Goal: Transaction & Acquisition: Book appointment/travel/reservation

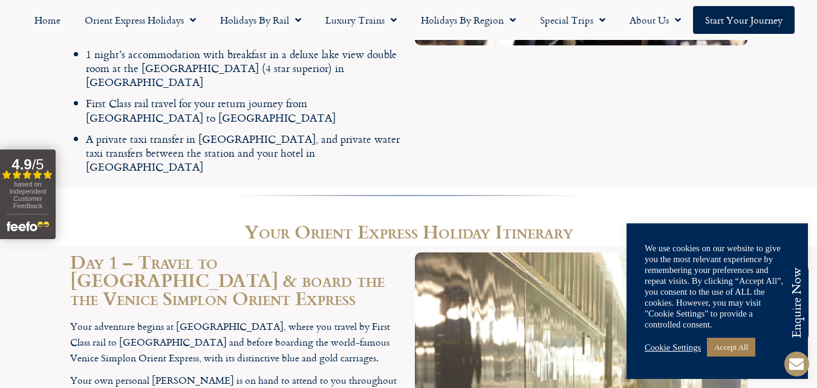
scroll to position [2089, 0]
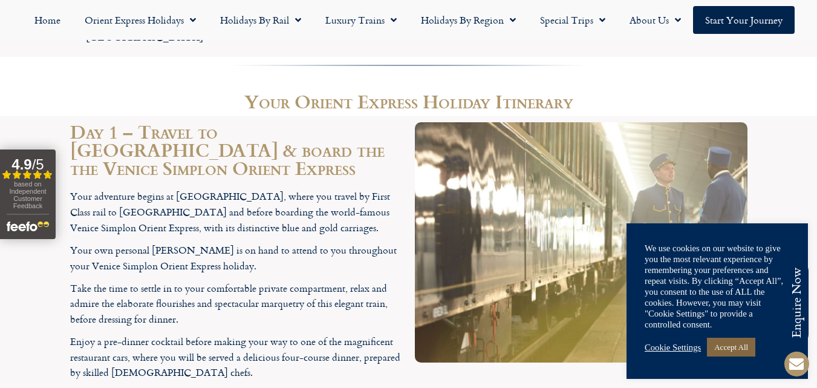
click at [726, 352] on link "Accept All" at bounding box center [731, 346] width 48 height 19
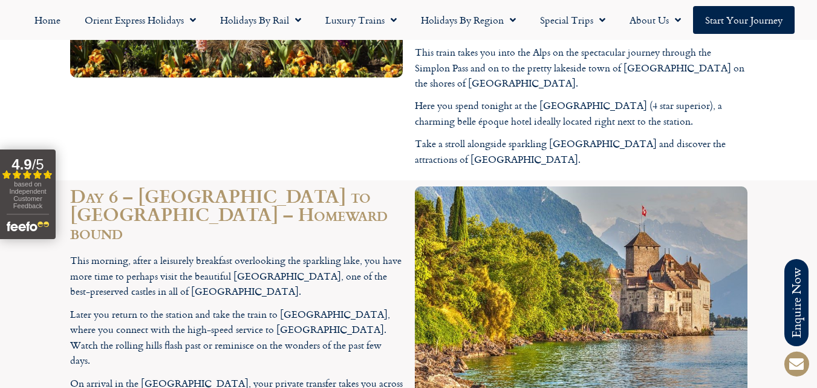
scroll to position [3475, 0]
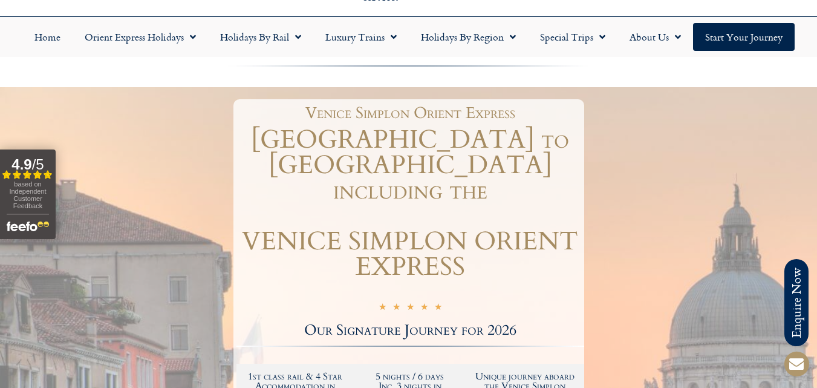
scroll to position [0, 0]
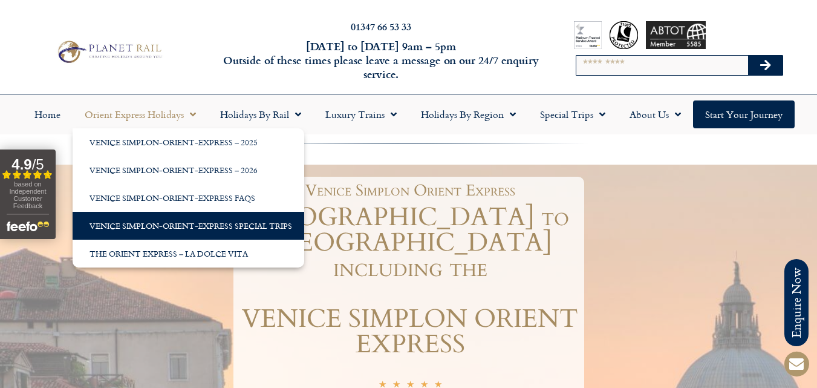
click at [179, 222] on link "Venice Simplon-Orient-Express Special Trips" at bounding box center [189, 226] width 232 height 28
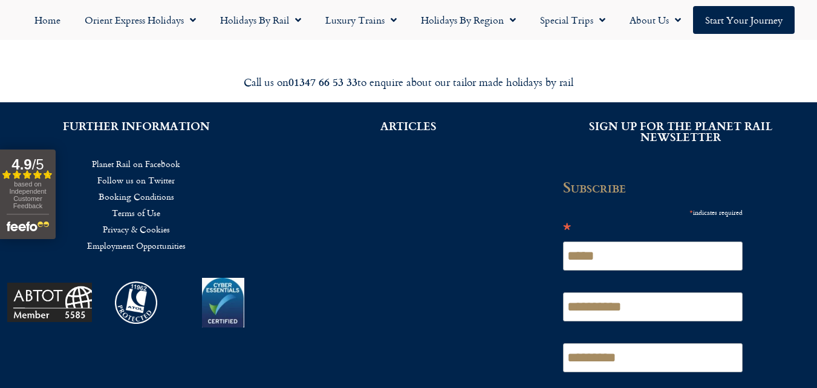
scroll to position [632, 0]
